Goal: Task Accomplishment & Management: Use online tool/utility

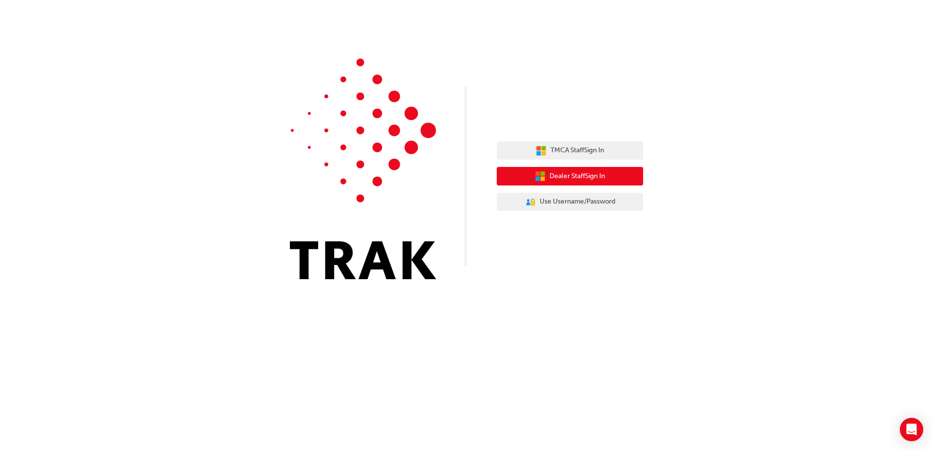
click at [593, 180] on span "Dealer Staff Sign In" at bounding box center [577, 176] width 56 height 11
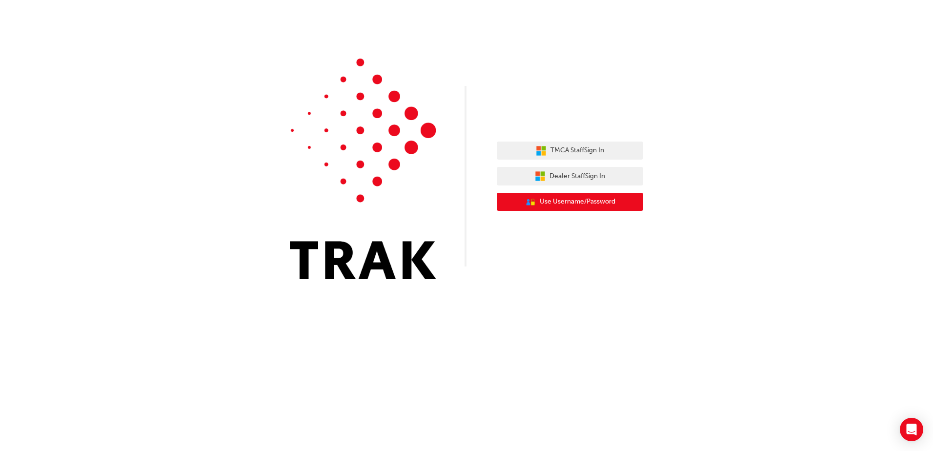
click at [591, 201] on span "Use Username/Password" at bounding box center [578, 201] width 76 height 11
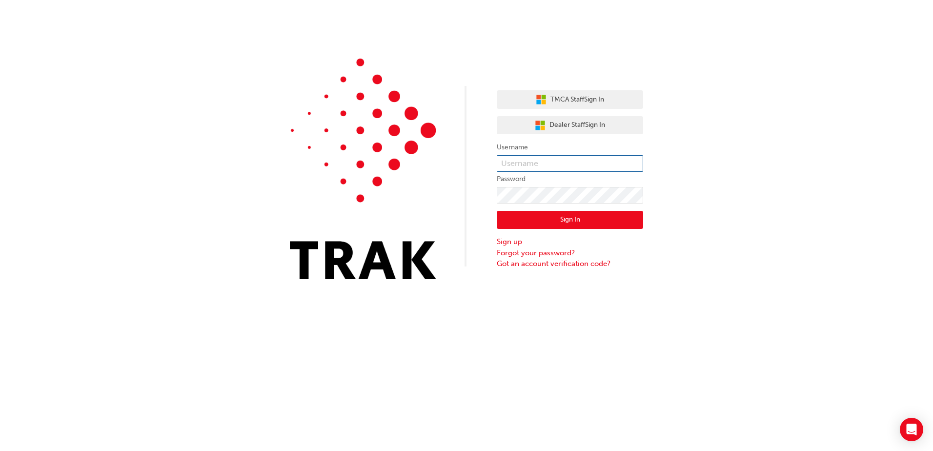
click at [555, 163] on input "text" at bounding box center [570, 163] width 146 height 17
type input "[PERSON_NAME].[PERSON_NAME]"
click at [556, 221] on button "Sign In" at bounding box center [570, 220] width 146 height 19
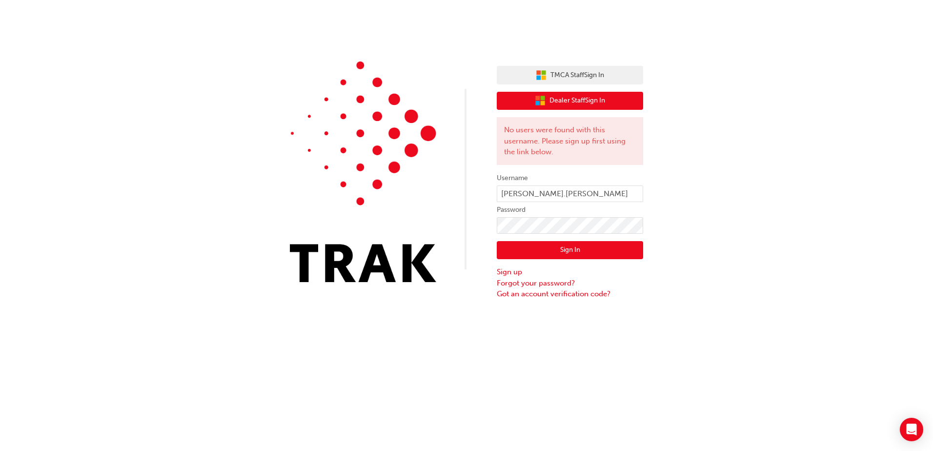
click at [544, 101] on icon "button" at bounding box center [540, 100] width 11 height 11
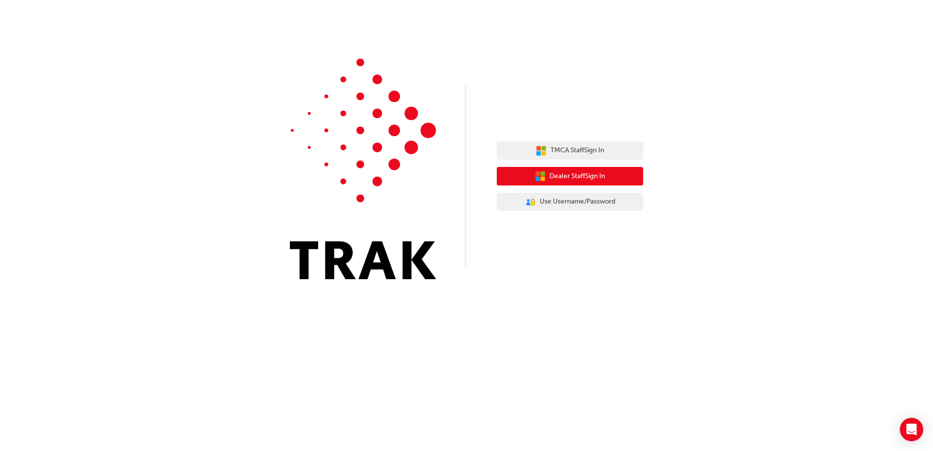
click at [568, 183] on button "Dealer Staff Sign In" at bounding box center [570, 176] width 146 height 19
